Goal: Task Accomplishment & Management: Use online tool/utility

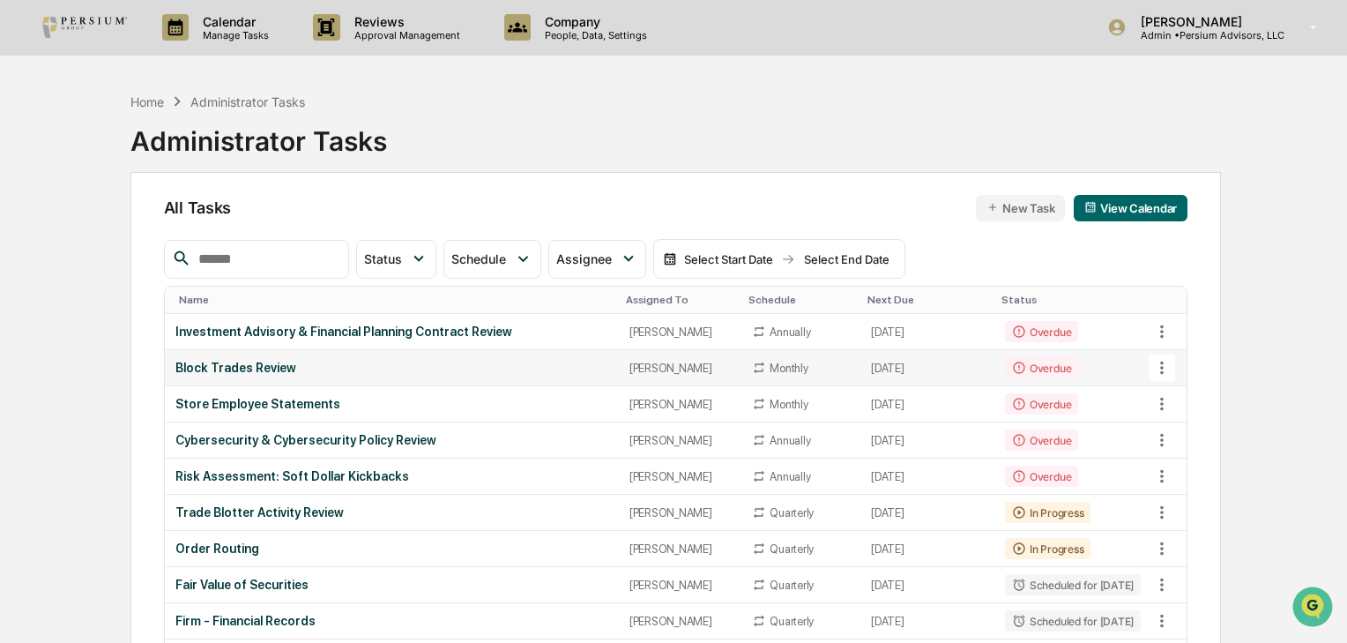
click at [257, 365] on div "Block Trades Review" at bounding box center [391, 368] width 433 height 14
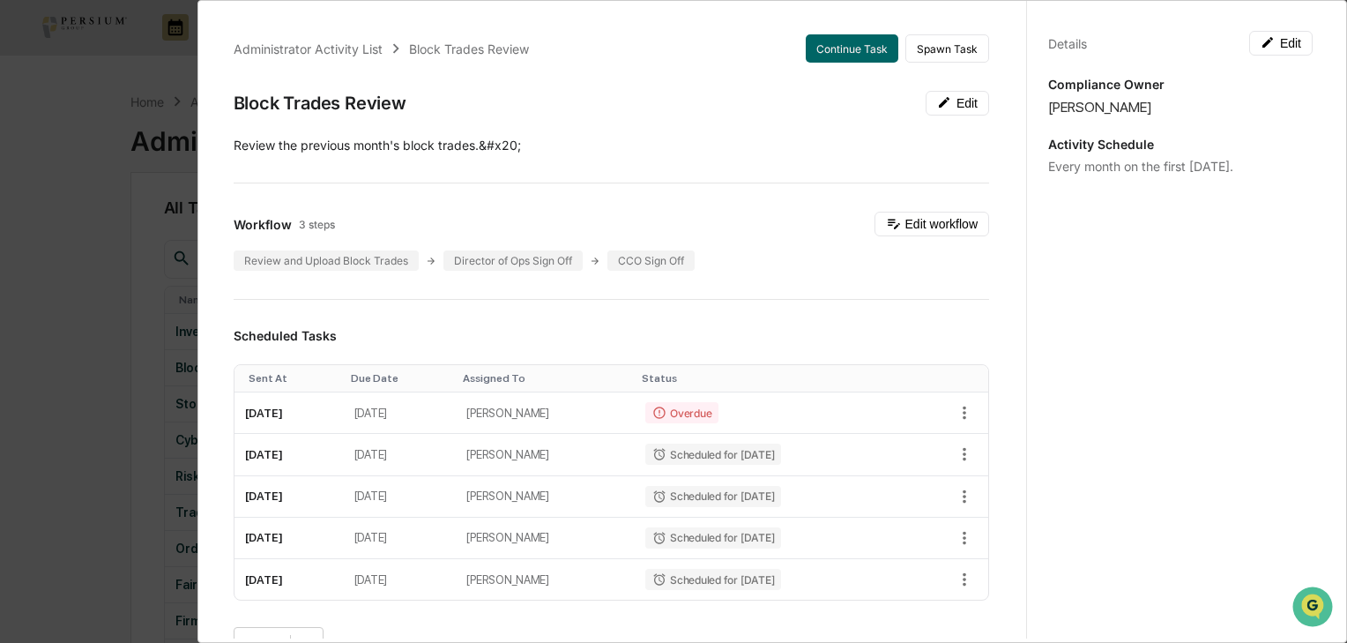
click at [148, 307] on div "Administrator Activity List Block Trades Review Continue Task Spawn Task Block …" at bounding box center [673, 321] width 1347 height 643
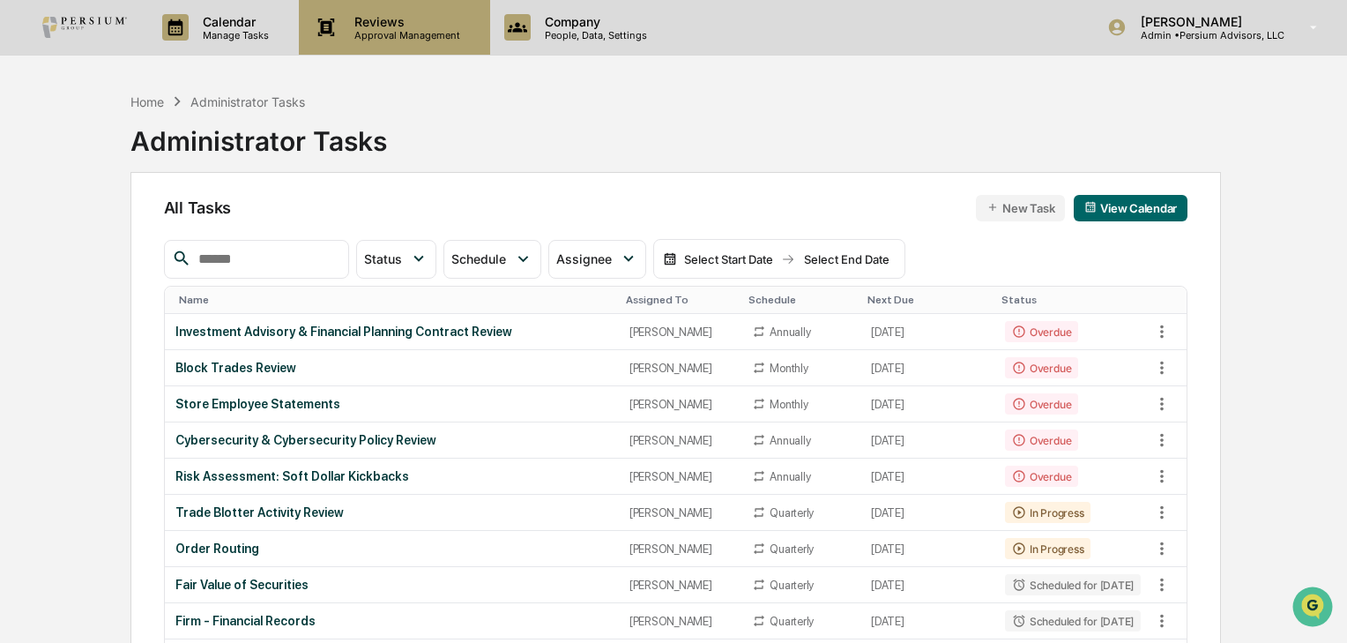
click at [422, 28] on p "Reviews" at bounding box center [404, 21] width 129 height 15
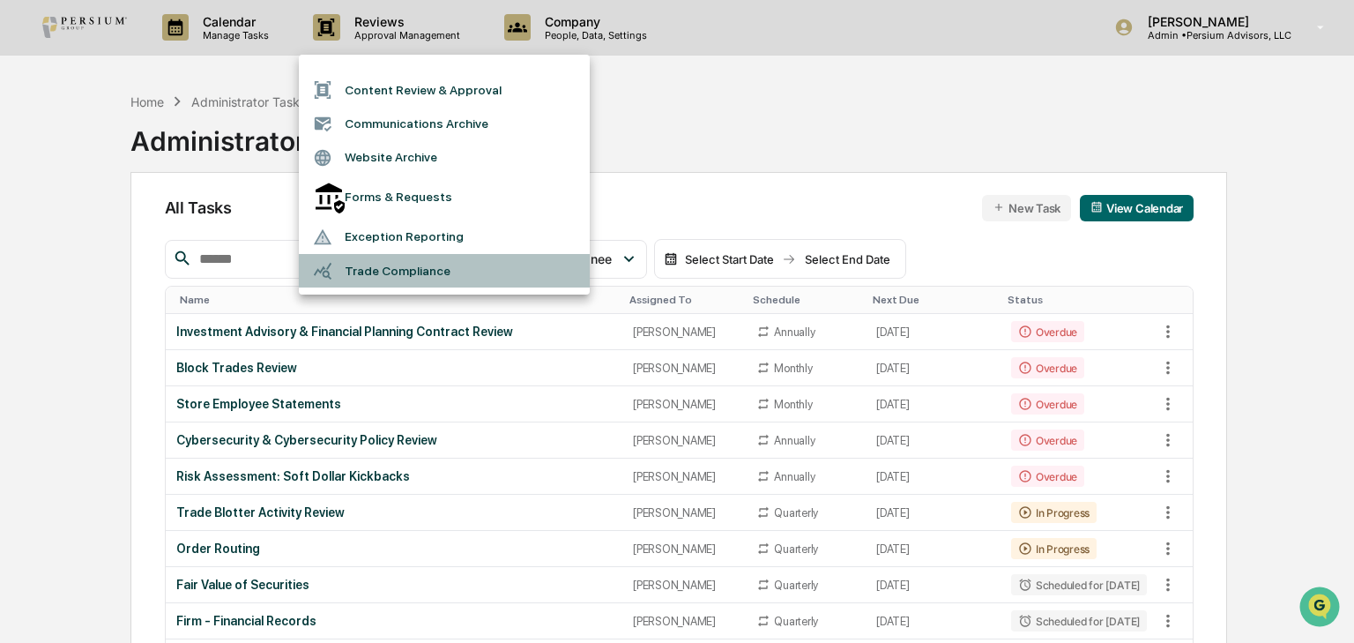
click at [389, 261] on li "Trade Compliance" at bounding box center [444, 270] width 291 height 33
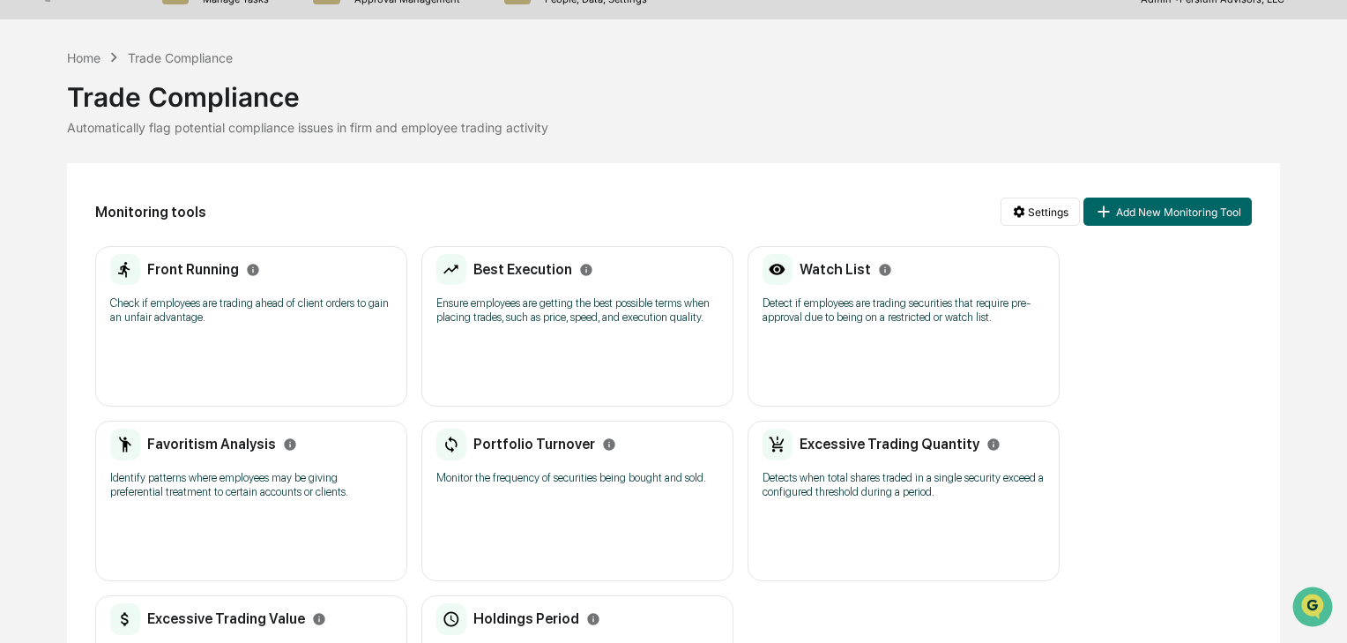
scroll to position [71, 0]
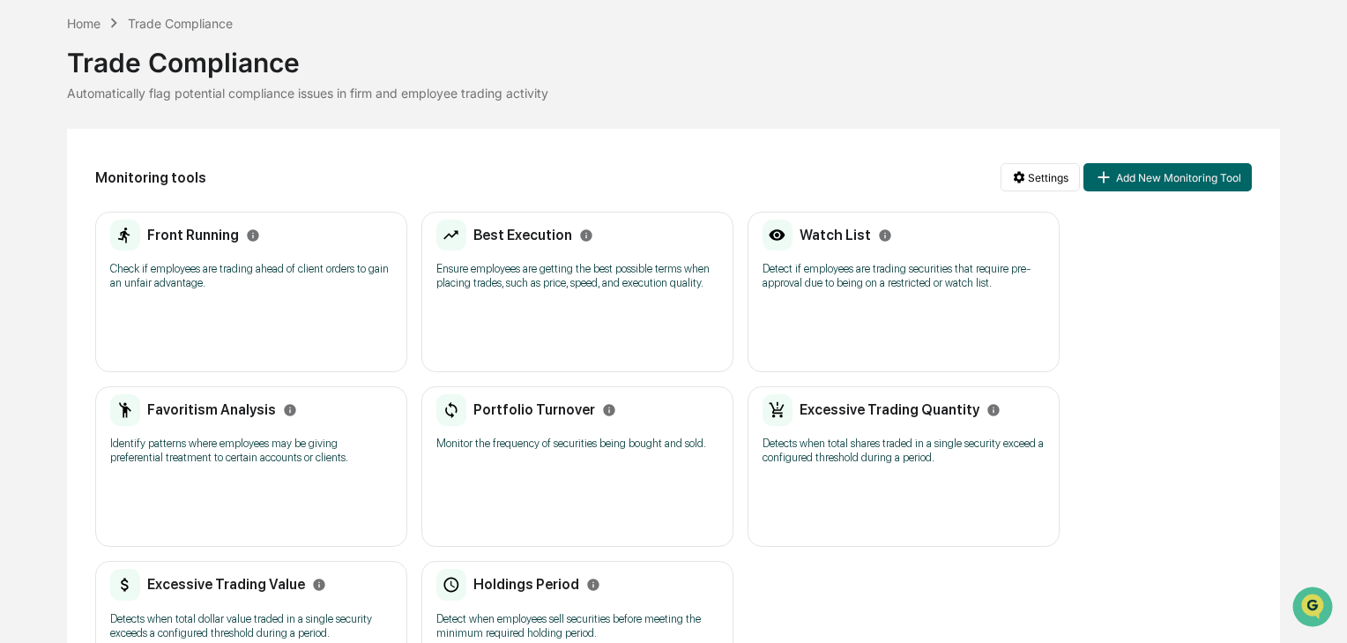
click at [213, 233] on h2 "Front Running" at bounding box center [193, 235] width 92 height 17
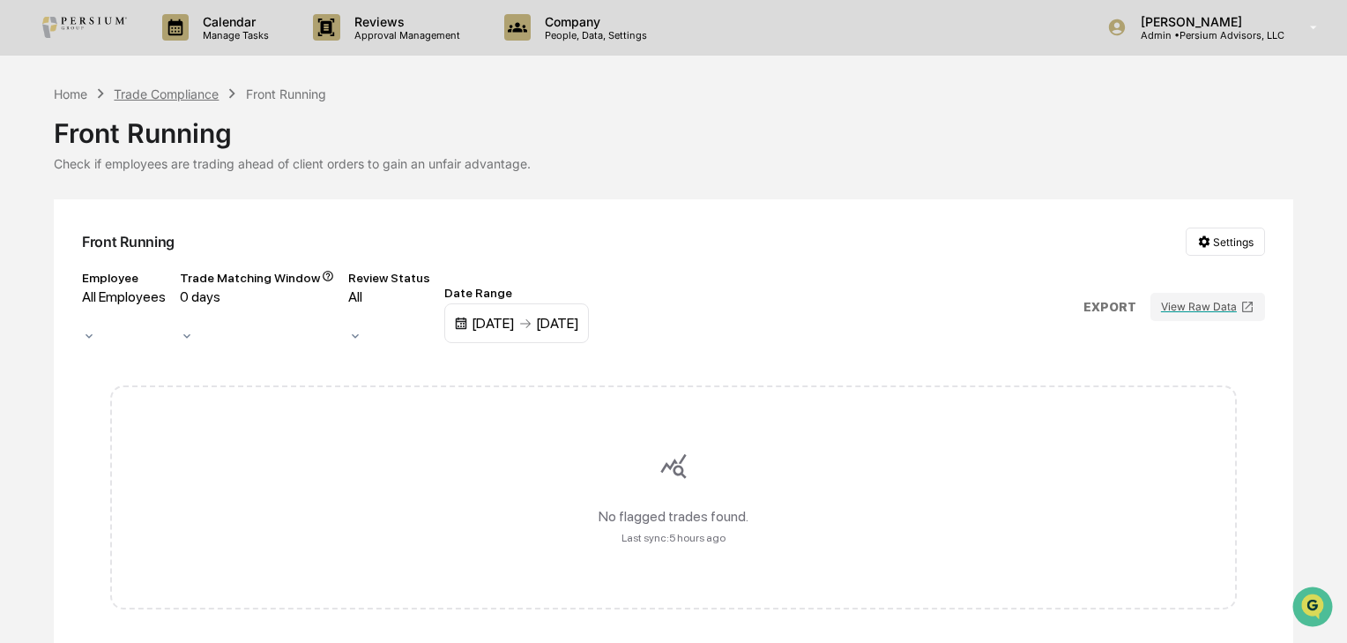
click at [197, 92] on div "Trade Compliance" at bounding box center [166, 93] width 105 height 15
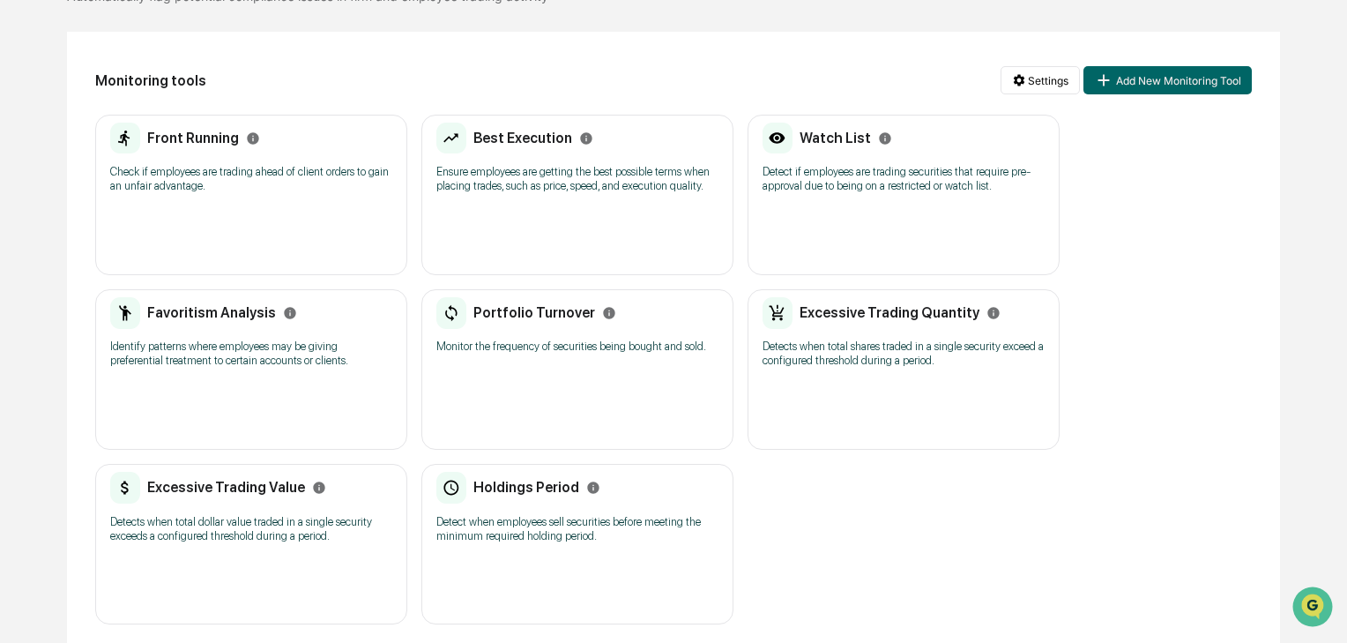
scroll to position [176, 0]
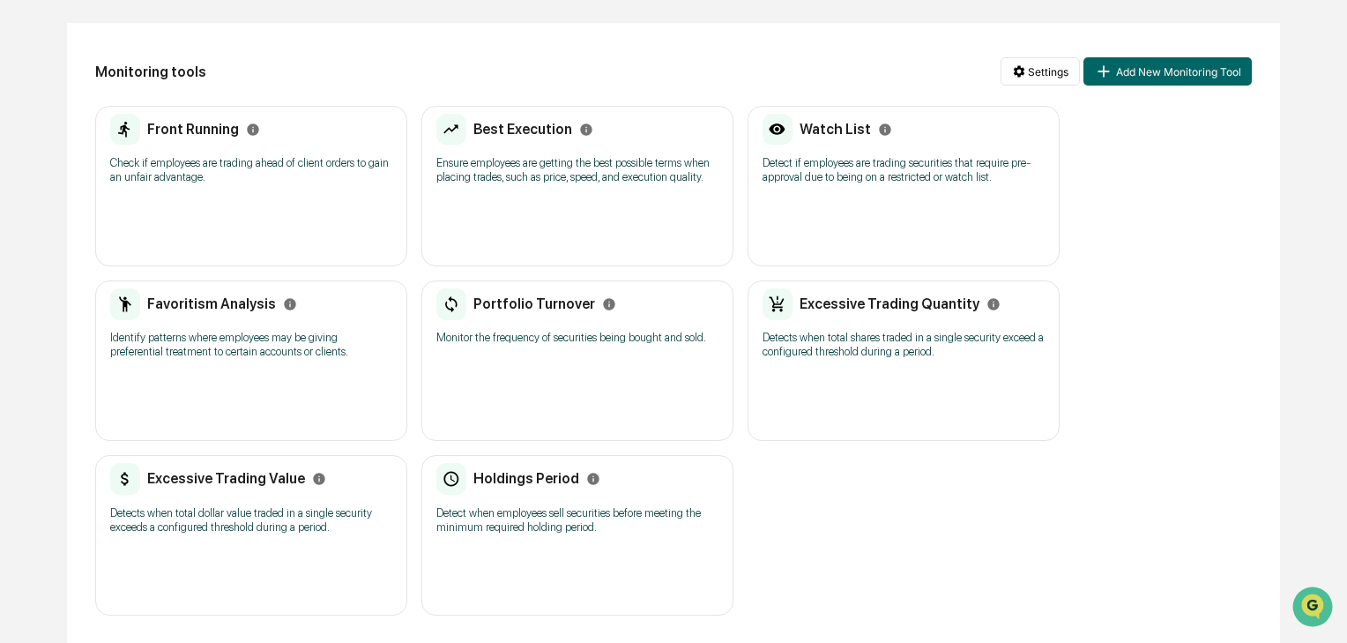
click at [194, 309] on h2 "Favoritism Analysis" at bounding box center [211, 303] width 129 height 17
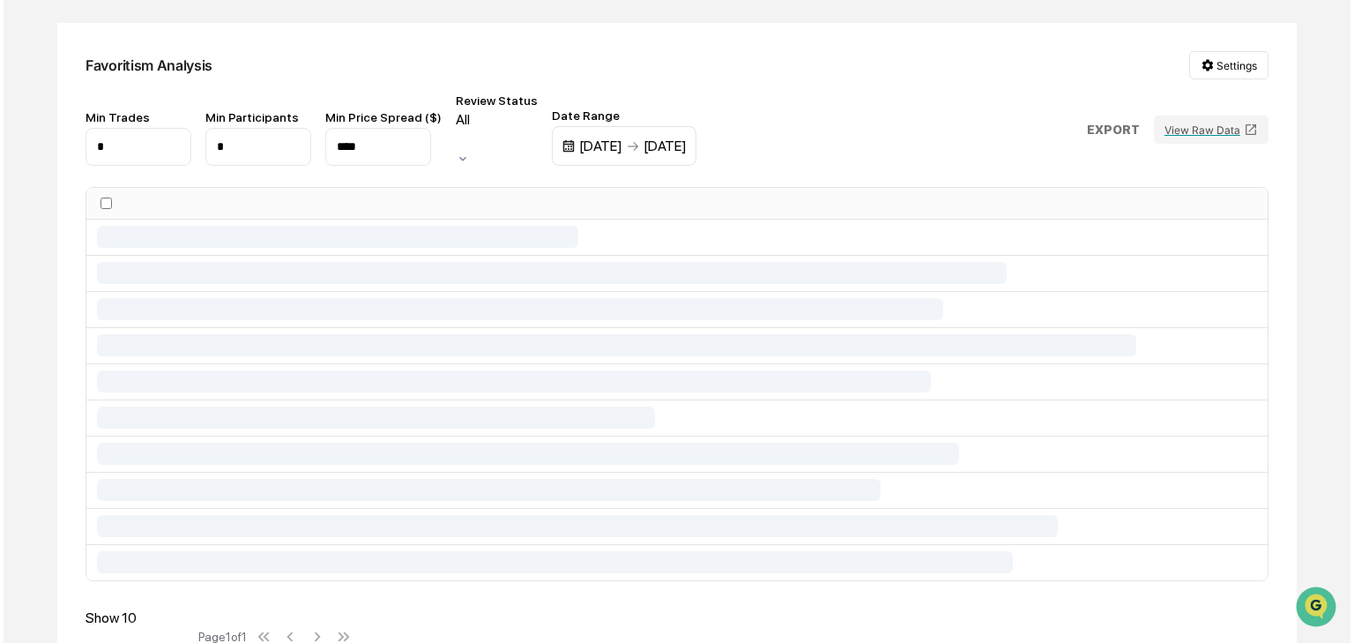
scroll to position [55, 0]
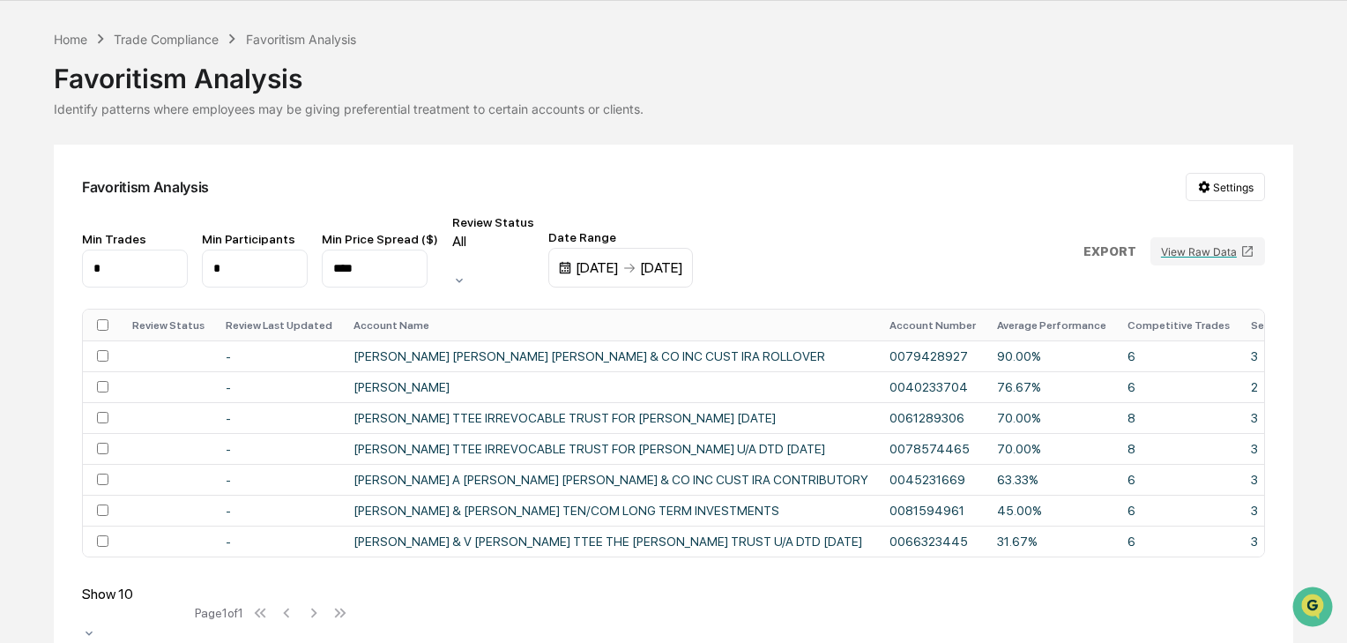
click at [643, 256] on div "[DATE] [DATE]" at bounding box center [620, 268] width 145 height 41
click at [572, 261] on img at bounding box center [565, 268] width 14 height 14
click at [619, 259] on div "[DATE]" at bounding box center [597, 267] width 43 height 17
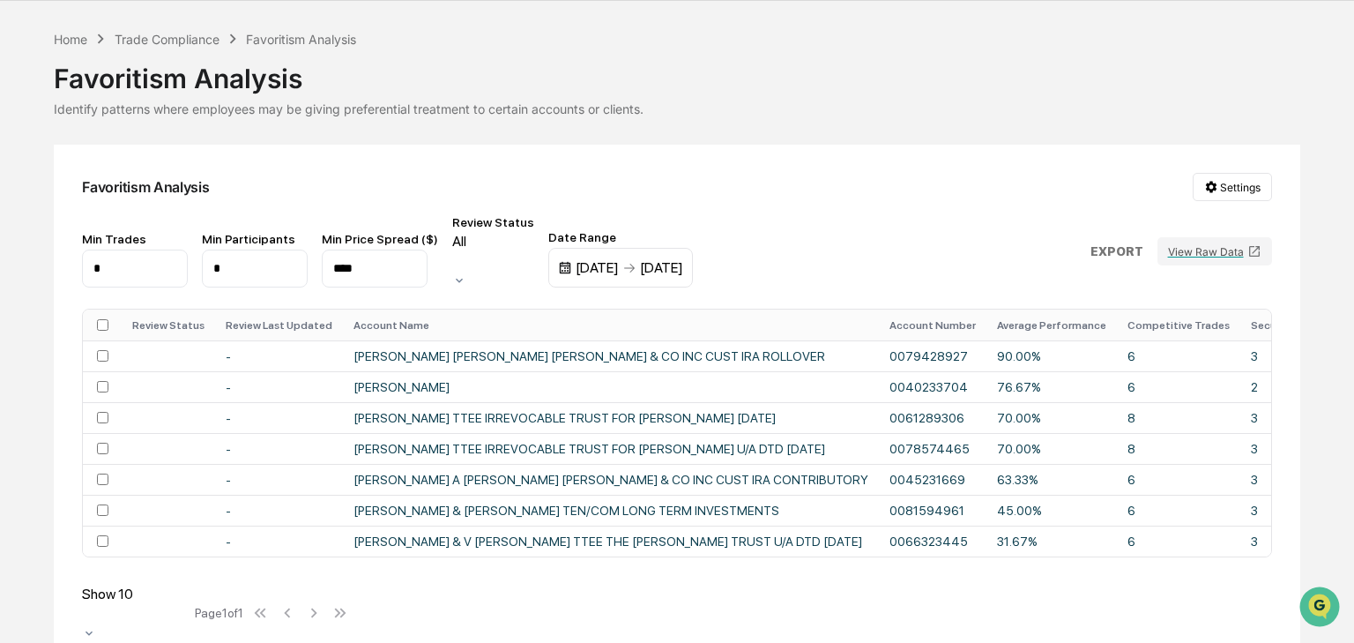
scroll to position [1632, 0]
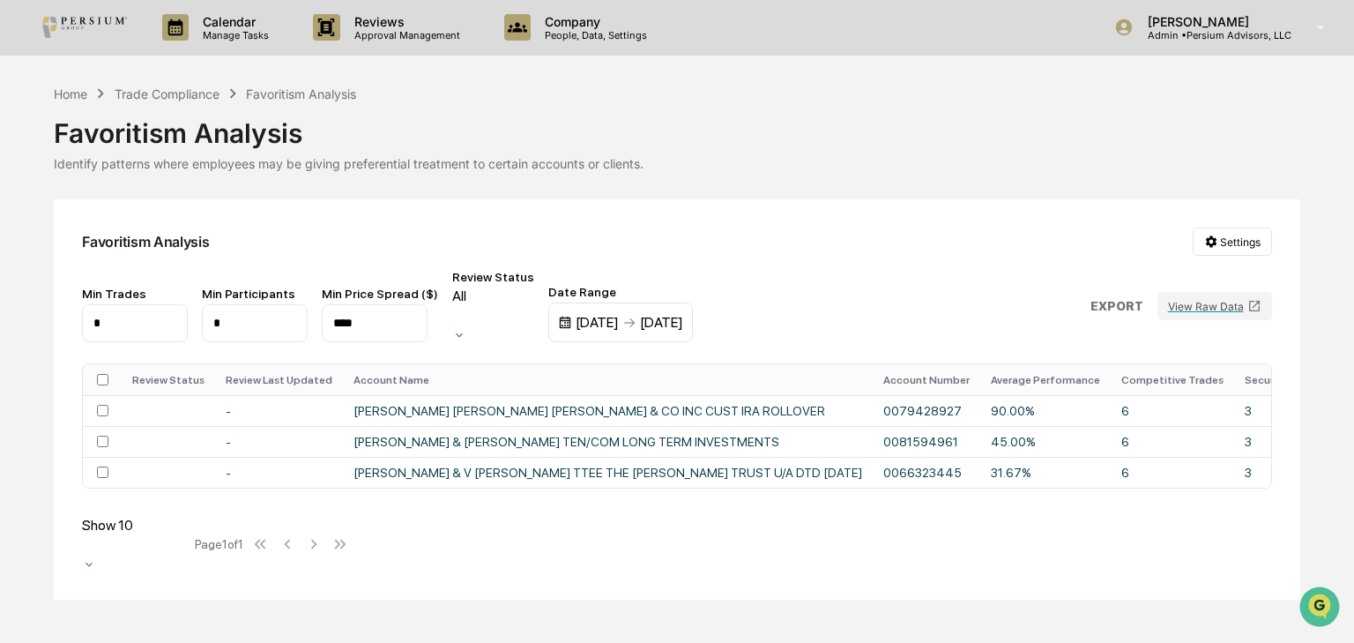
click at [683, 314] on div "[DATE]" at bounding box center [661, 322] width 43 height 17
click at [895, 270] on div at bounding box center [677, 321] width 1354 height 643
click at [693, 302] on div "[DATE] [DATE]" at bounding box center [620, 322] width 145 height 41
click at [683, 314] on div "[DATE]" at bounding box center [661, 322] width 43 height 17
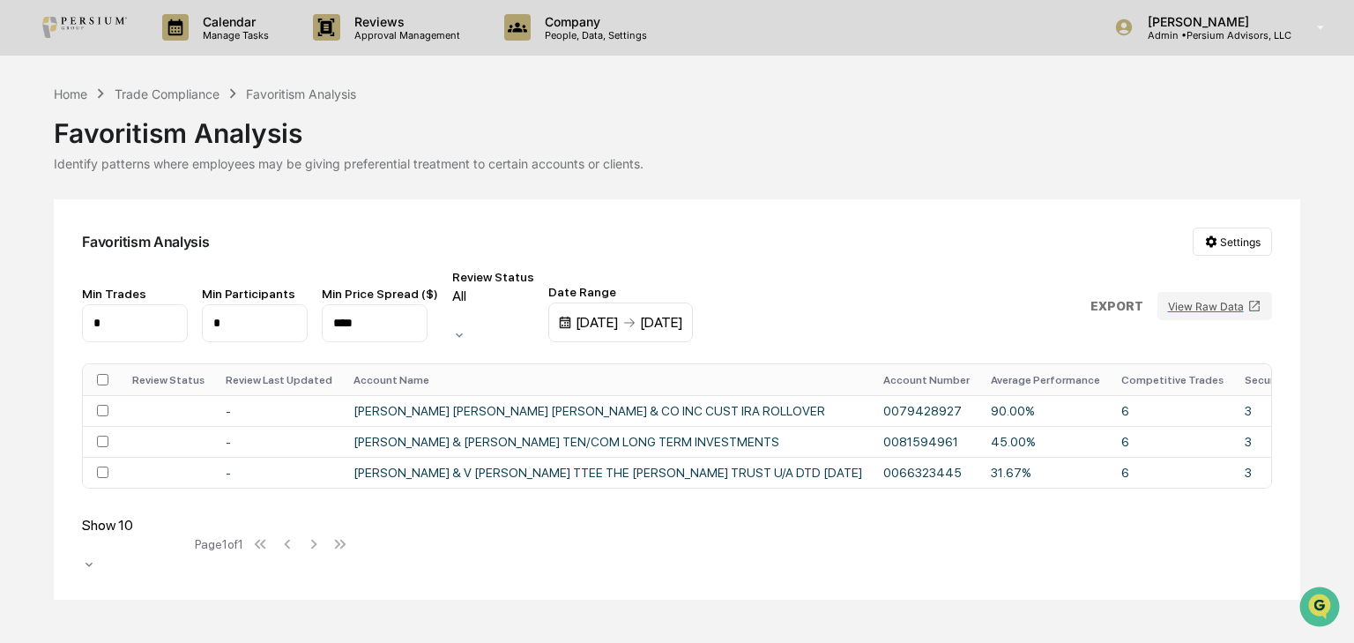
scroll to position [1632, 0]
click at [205, 93] on div "Trade Compliance" at bounding box center [167, 93] width 105 height 15
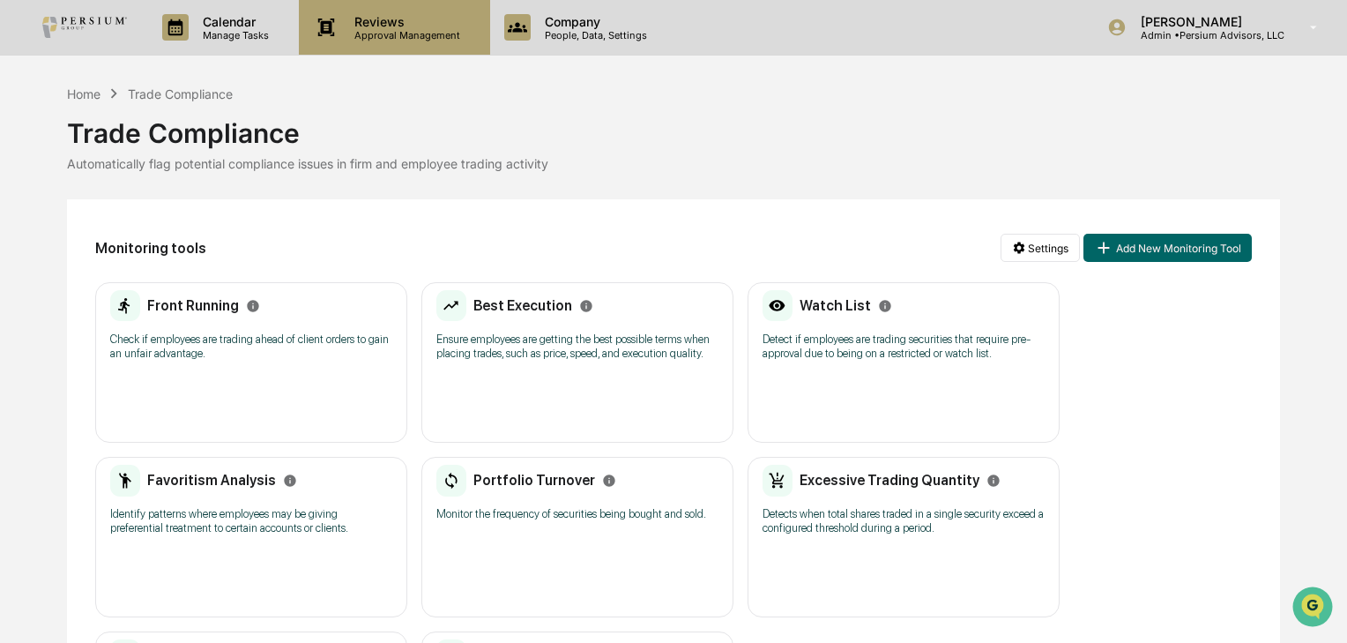
click at [380, 43] on div "Reviews Approval Management" at bounding box center [394, 27] width 190 height 55
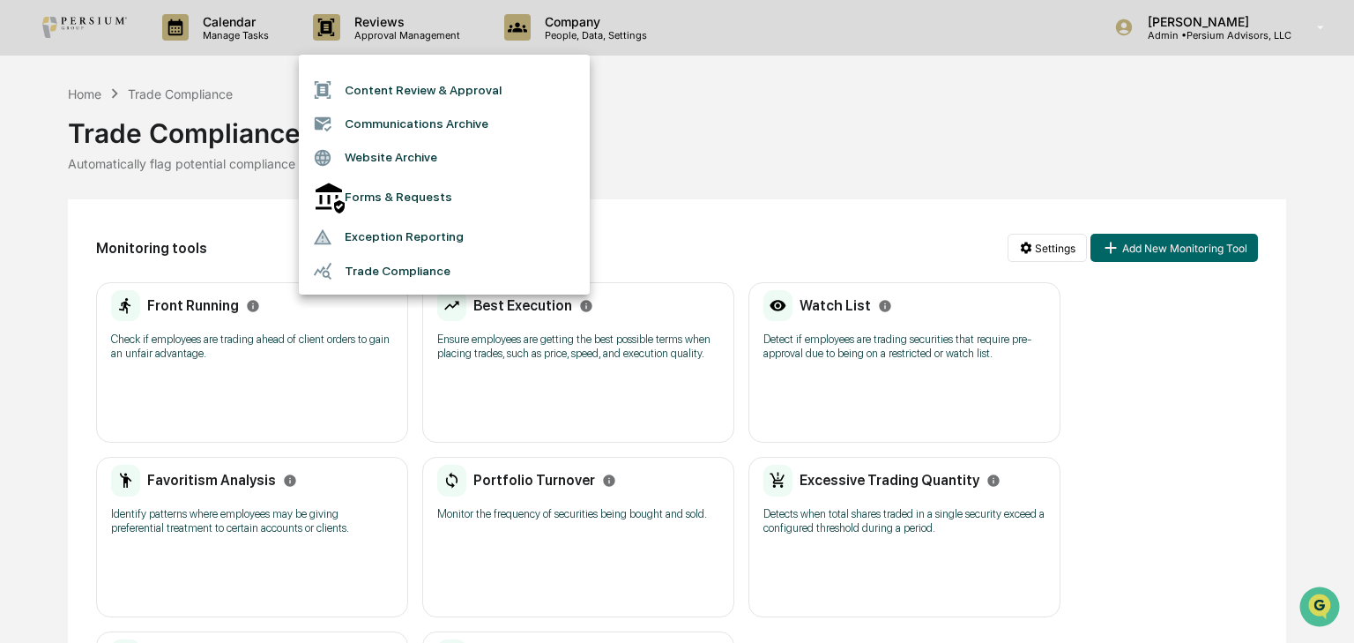
click at [772, 142] on div at bounding box center [677, 321] width 1354 height 643
